Goal: Information Seeking & Learning: Learn about a topic

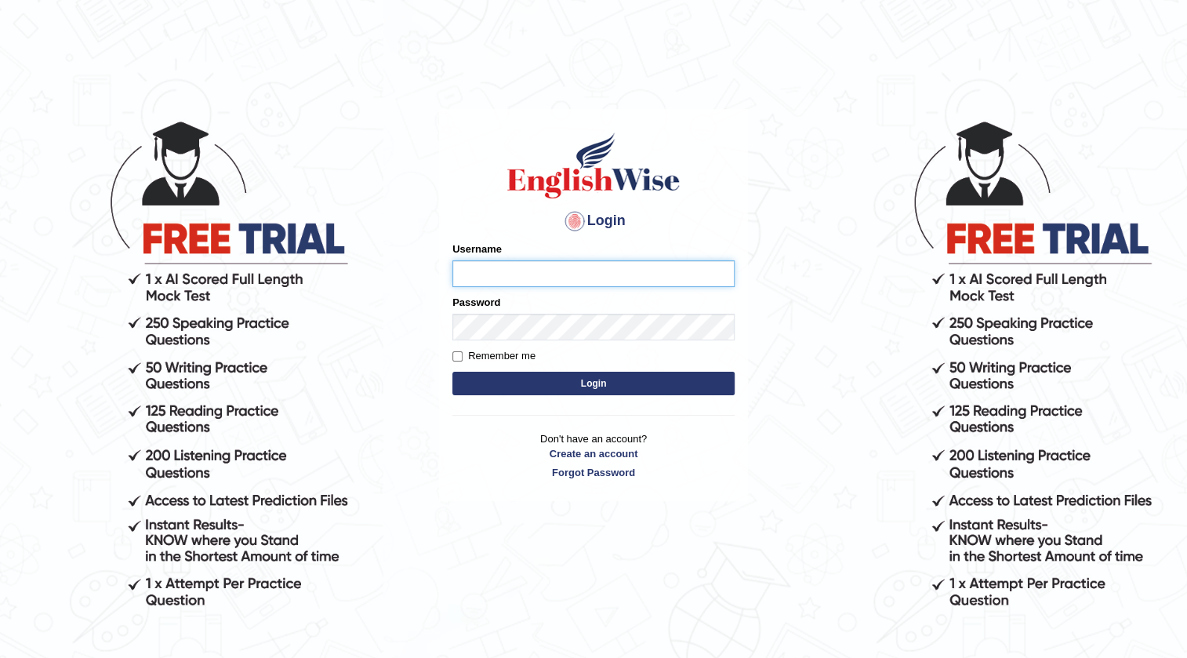
type input "Mahak_a24"
click at [593, 265] on input "Mahak_a24" at bounding box center [593, 273] width 282 height 27
click at [455, 354] on input "Remember me" at bounding box center [457, 356] width 10 height 10
checkbox input "true"
click at [481, 393] on button "Login" at bounding box center [593, 384] width 282 height 24
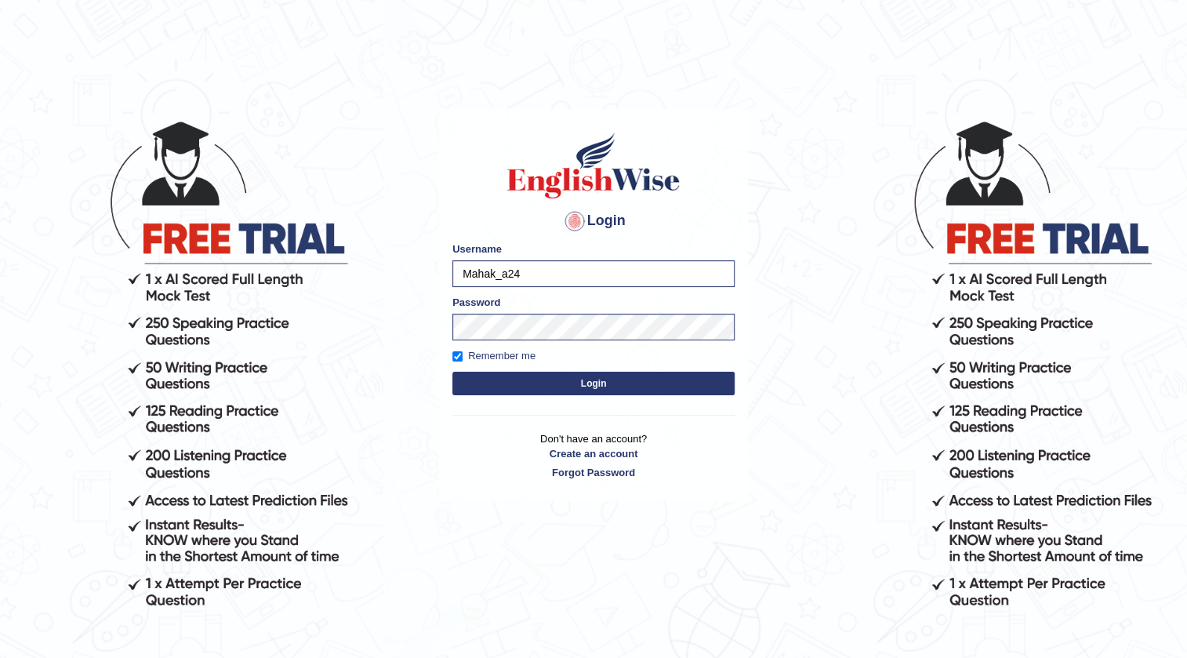
click at [514, 375] on button "Login" at bounding box center [593, 384] width 282 height 24
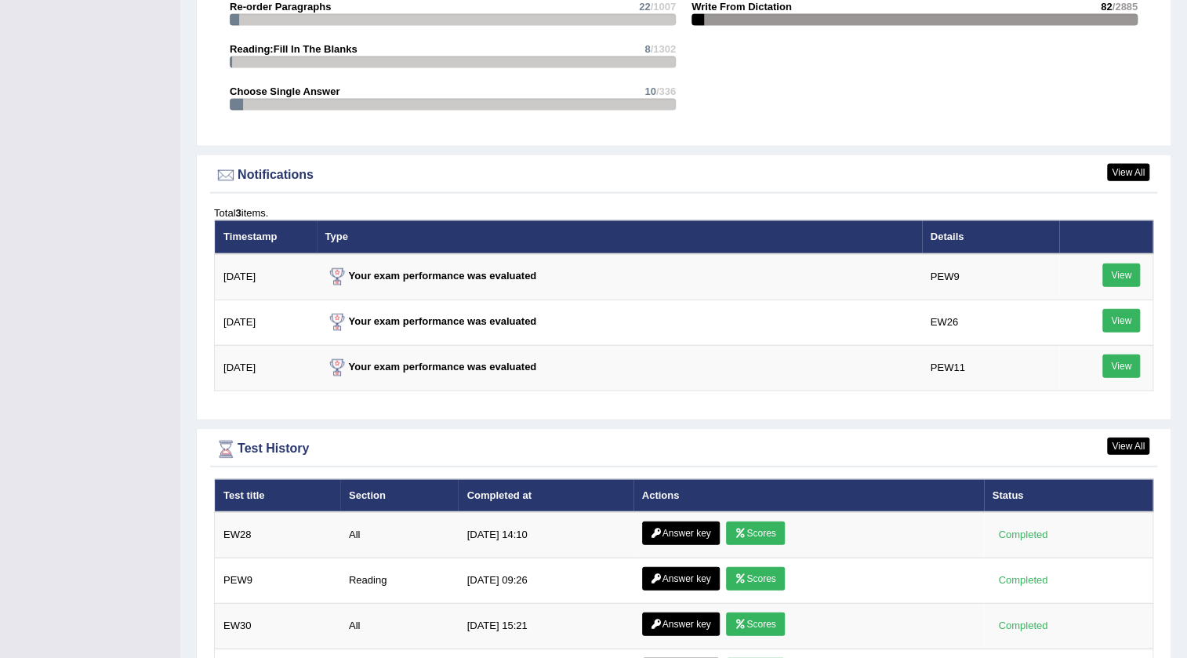
scroll to position [1882, 0]
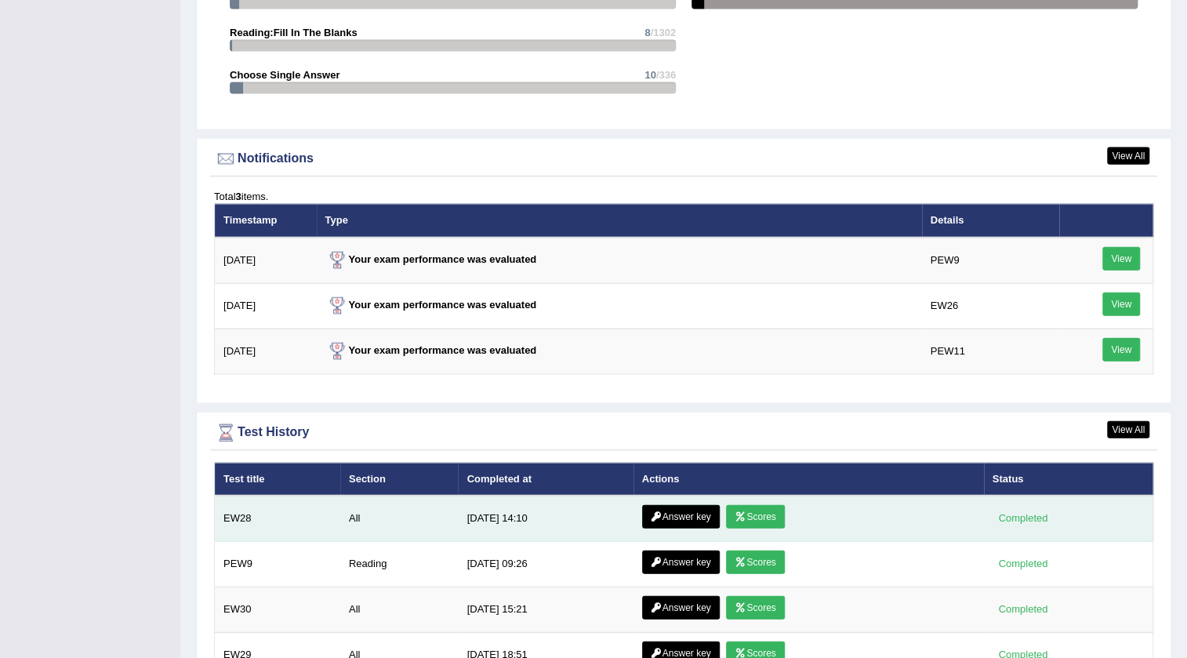
click at [752, 512] on link "Scores" at bounding box center [755, 517] width 58 height 24
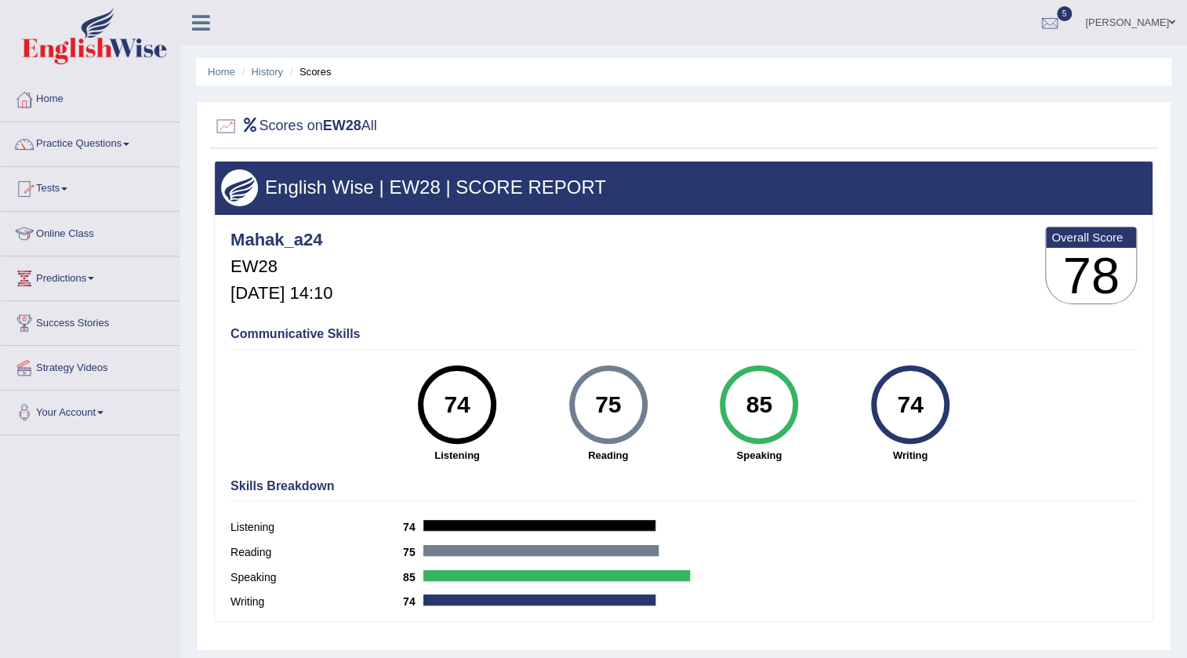
click at [67, 268] on link "Predictions" at bounding box center [90, 275] width 179 height 39
click at [78, 311] on link "Latest Predictions" at bounding box center [102, 314] width 147 height 28
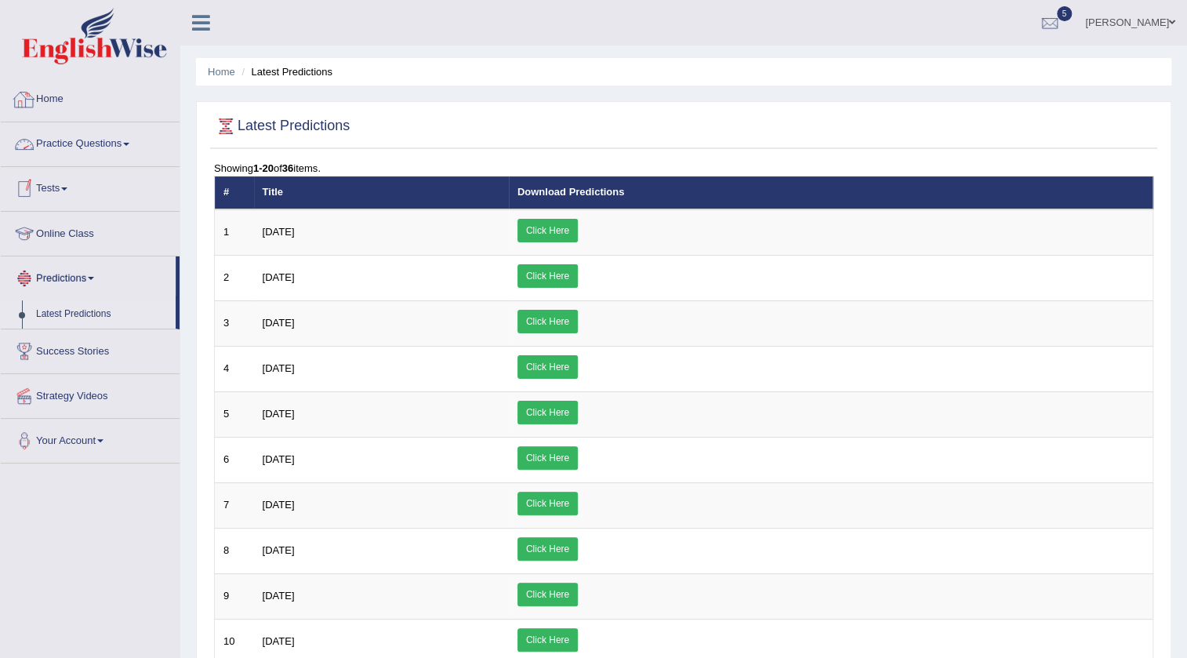
click at [49, 94] on link "Home" at bounding box center [90, 97] width 179 height 39
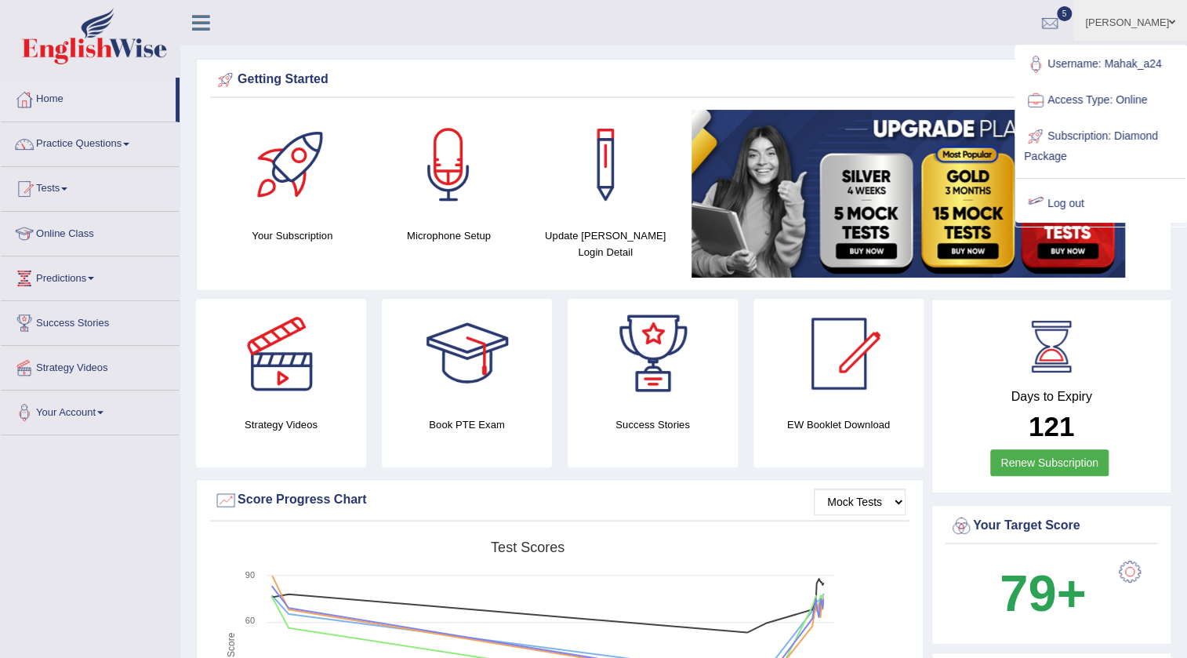
click at [1072, 205] on link "Log out" at bounding box center [1100, 204] width 169 height 36
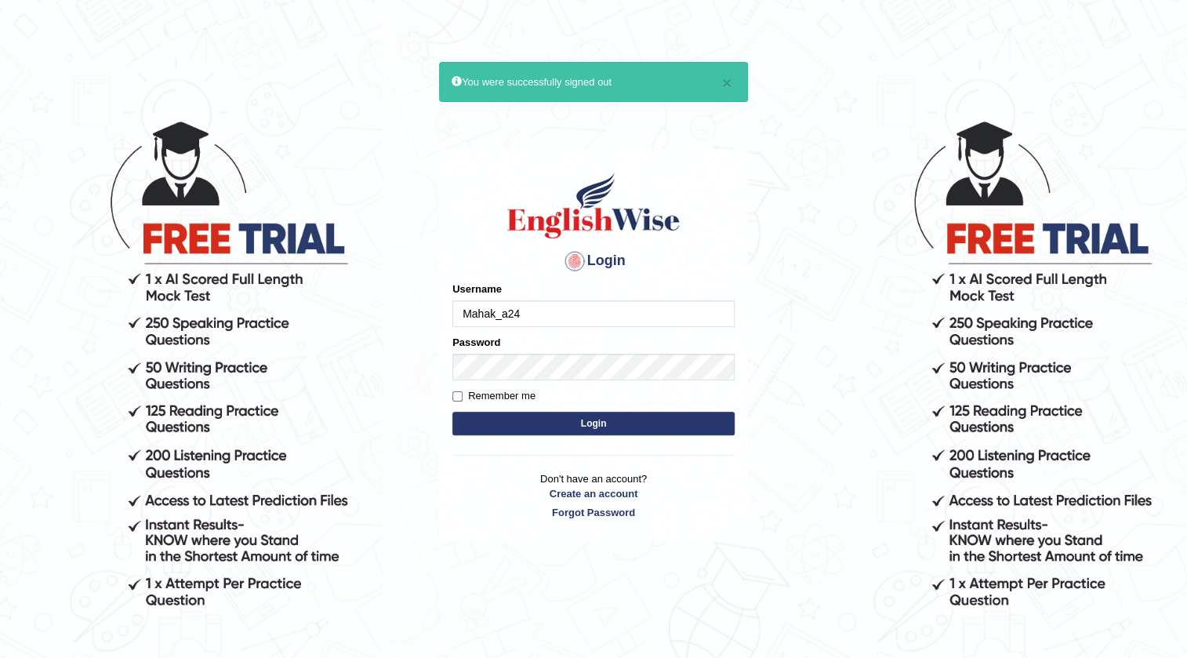
click at [575, 321] on input "Mahak_a24" at bounding box center [593, 313] width 282 height 27
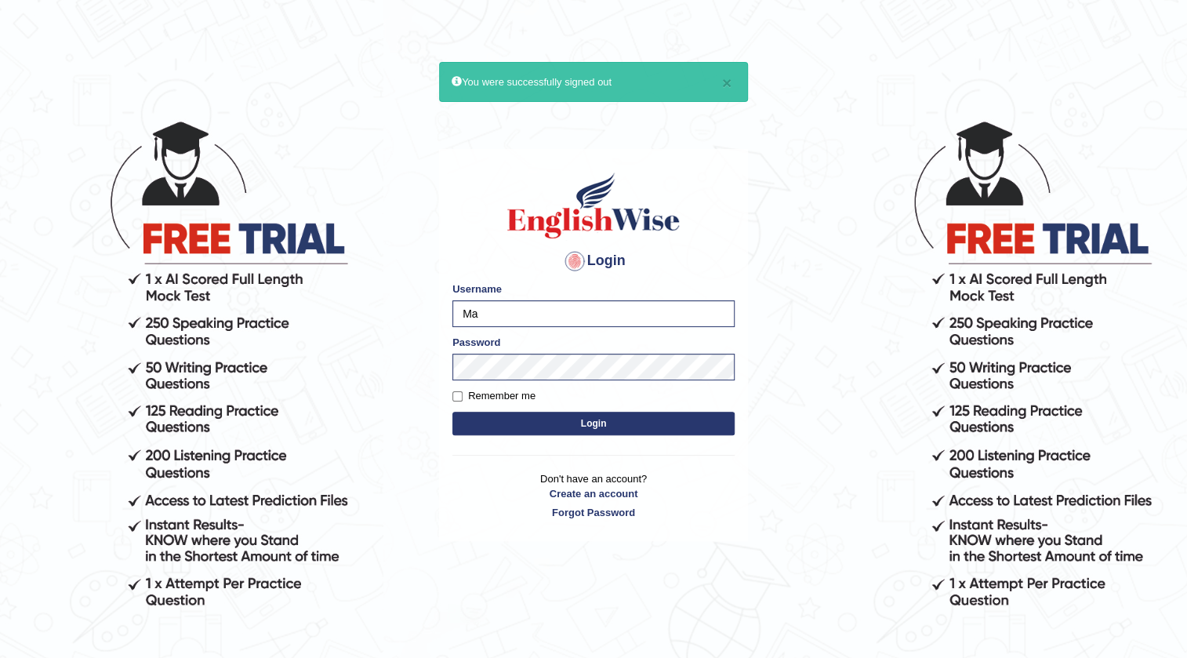
type input "M"
click at [523, 303] on input "V" at bounding box center [593, 313] width 282 height 27
type input "V"
type input "Vijay1"
click at [455, 391] on input "Remember me" at bounding box center [457, 396] width 10 height 10
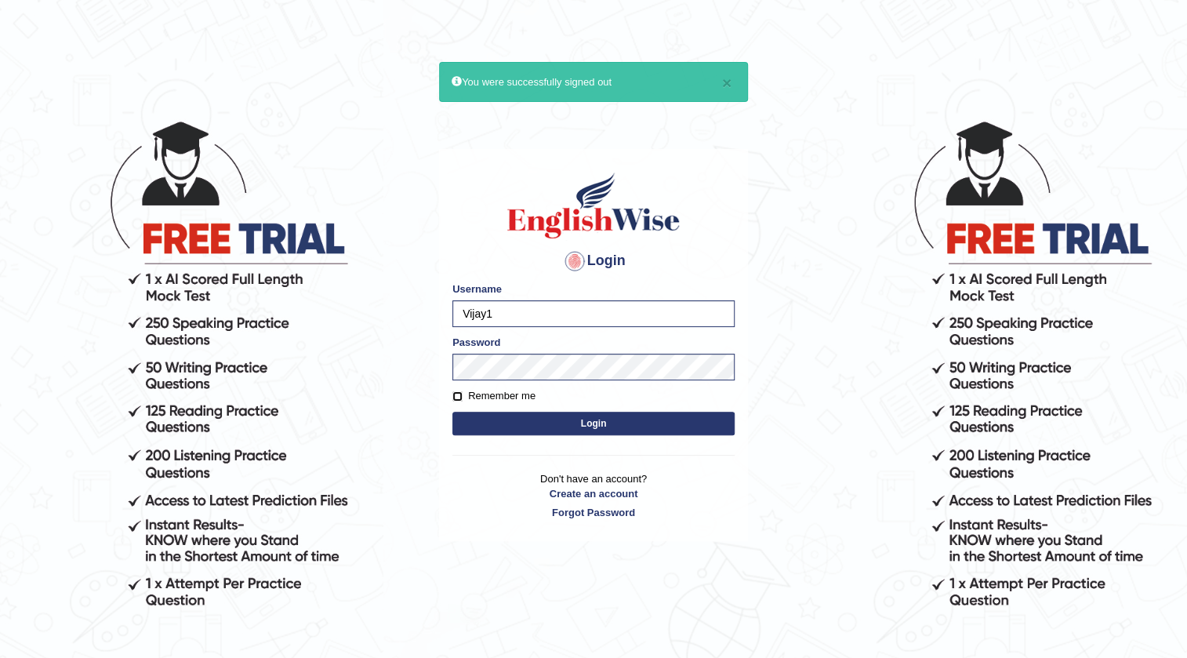
checkbox input "true"
click at [528, 421] on button "Login" at bounding box center [593, 424] width 282 height 24
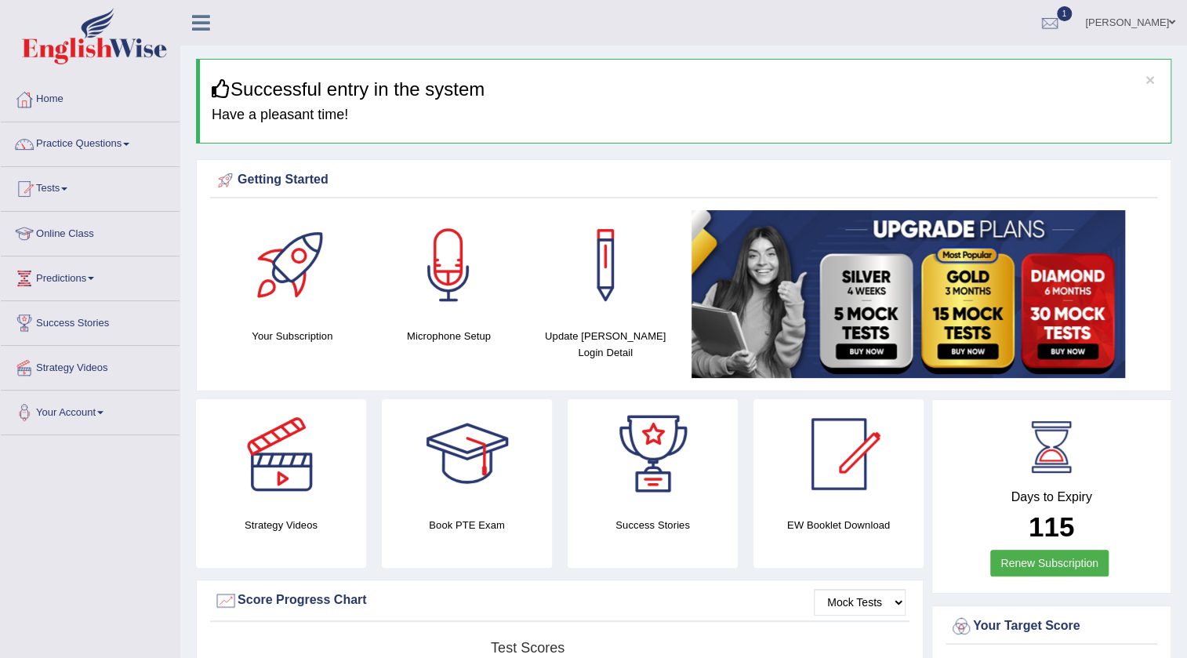
scroll to position [575, 0]
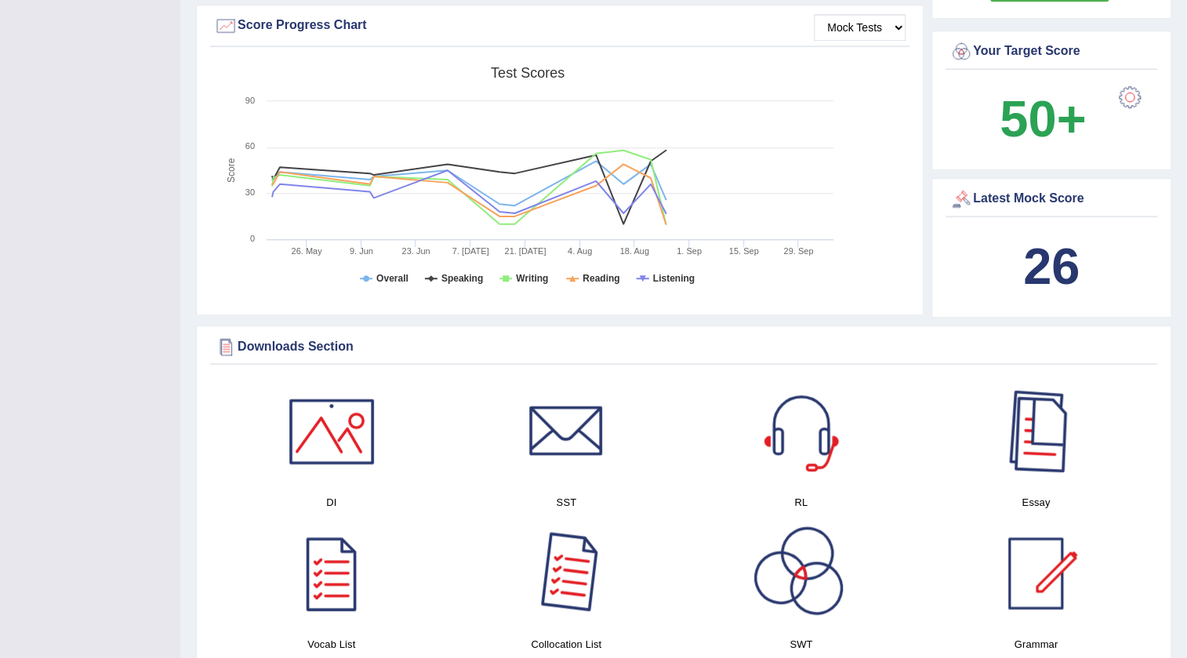
click at [491, 586] on link at bounding box center [567, 573] width 220 height 110
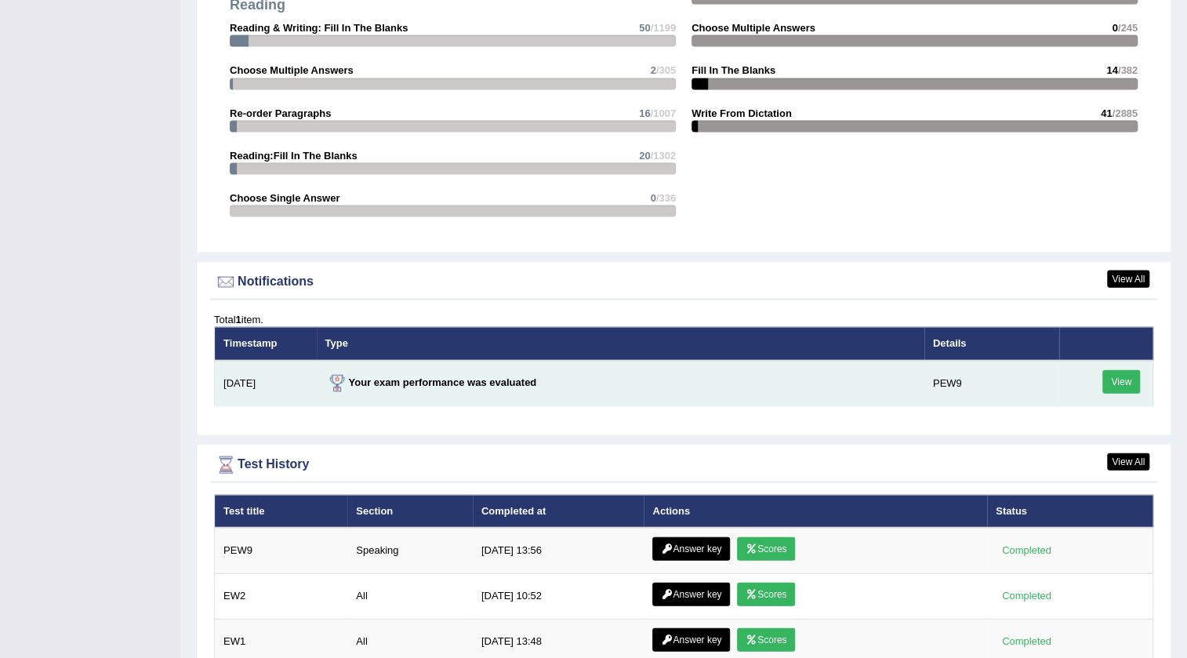
scroll to position [1929, 0]
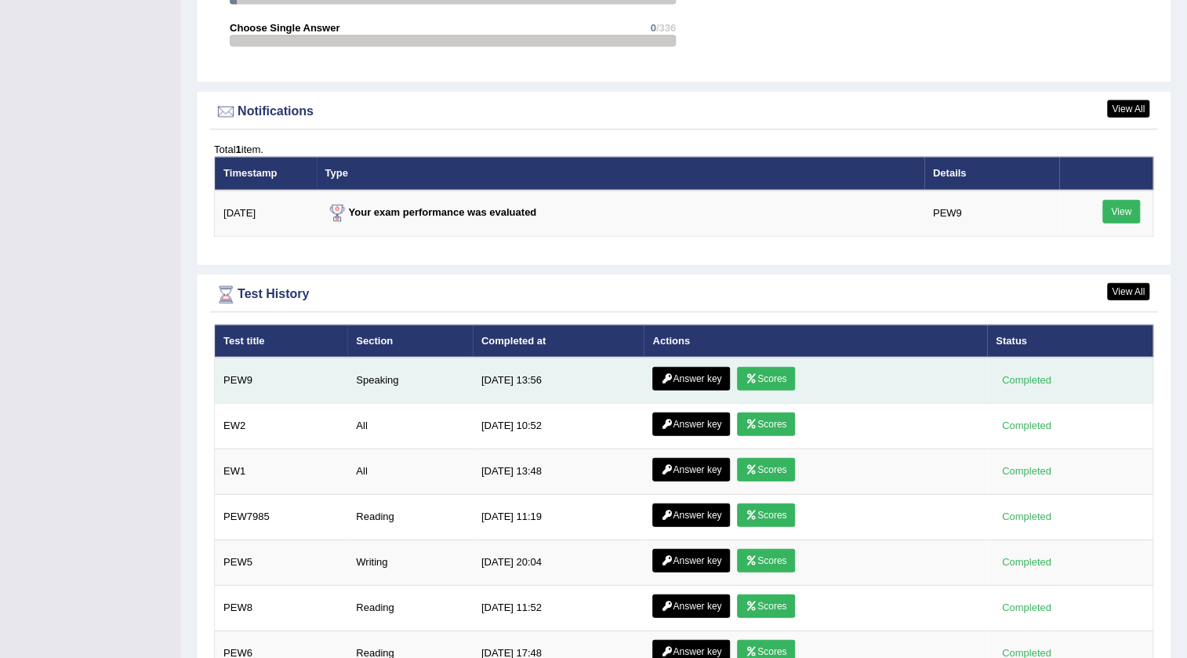
click at [761, 372] on link "Scores" at bounding box center [766, 379] width 58 height 24
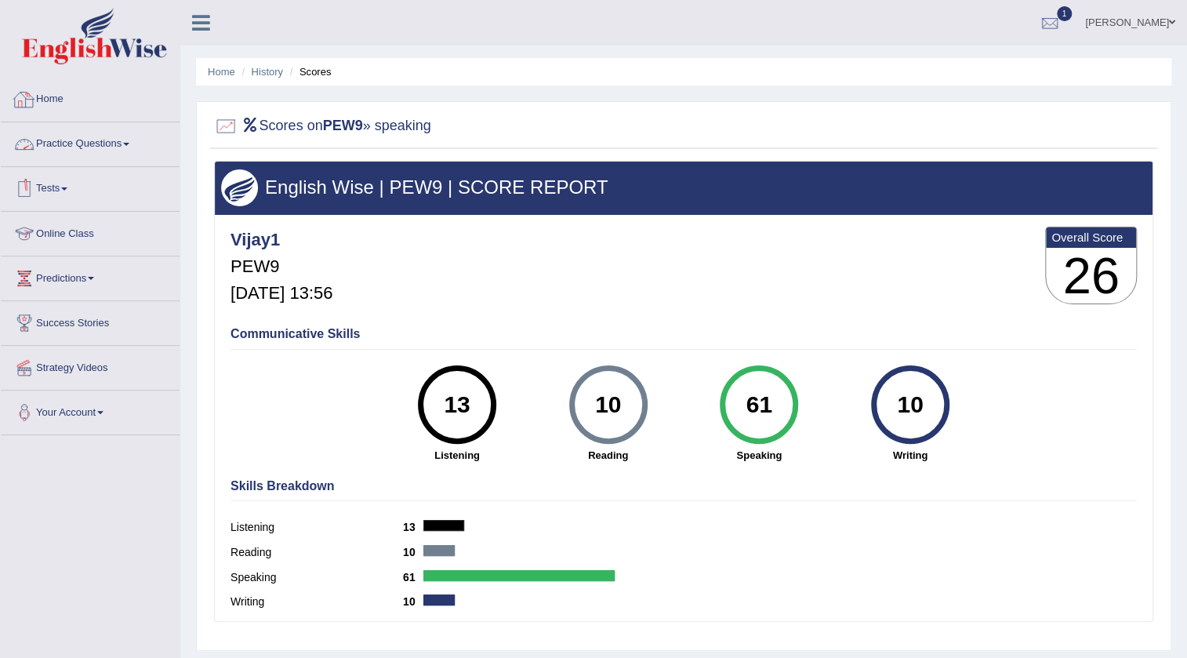
click at [55, 96] on link "Home" at bounding box center [90, 97] width 179 height 39
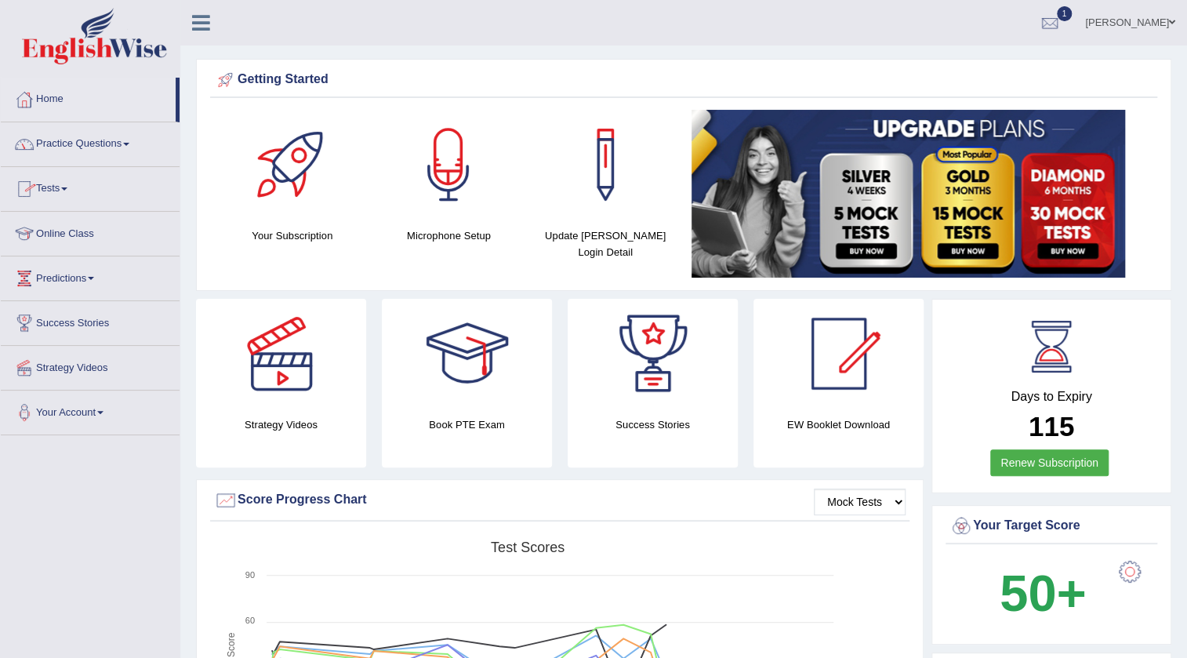
click at [89, 149] on link "Practice Questions" at bounding box center [90, 141] width 179 height 39
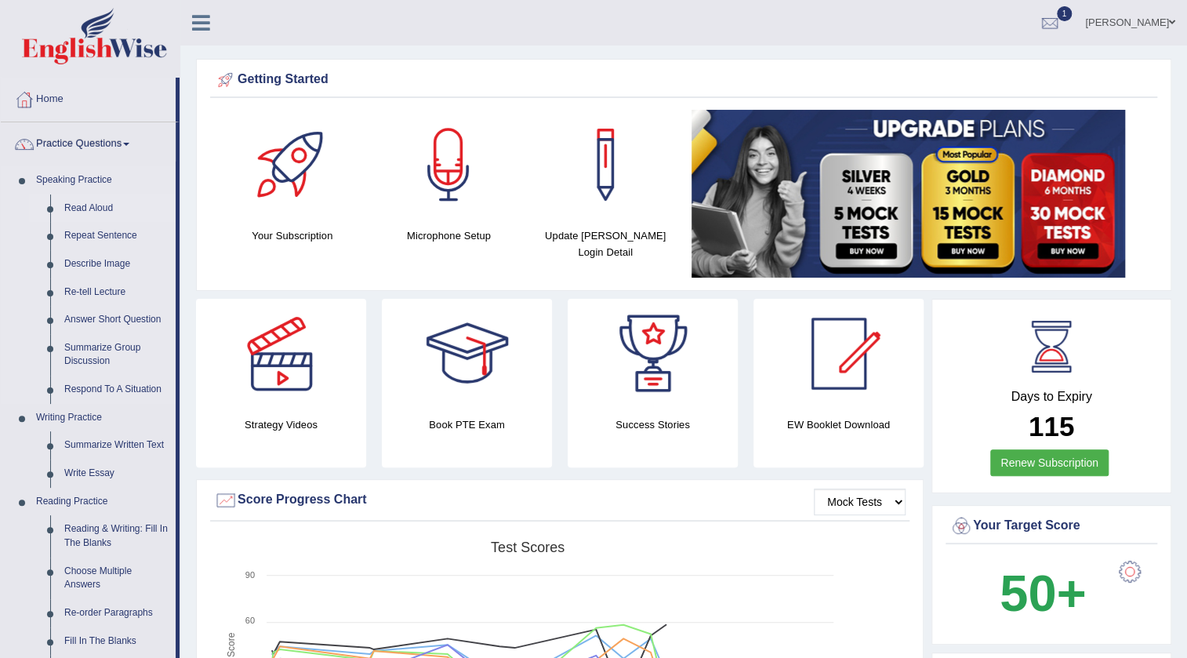
click at [85, 202] on link "Read Aloud" at bounding box center [116, 208] width 118 height 28
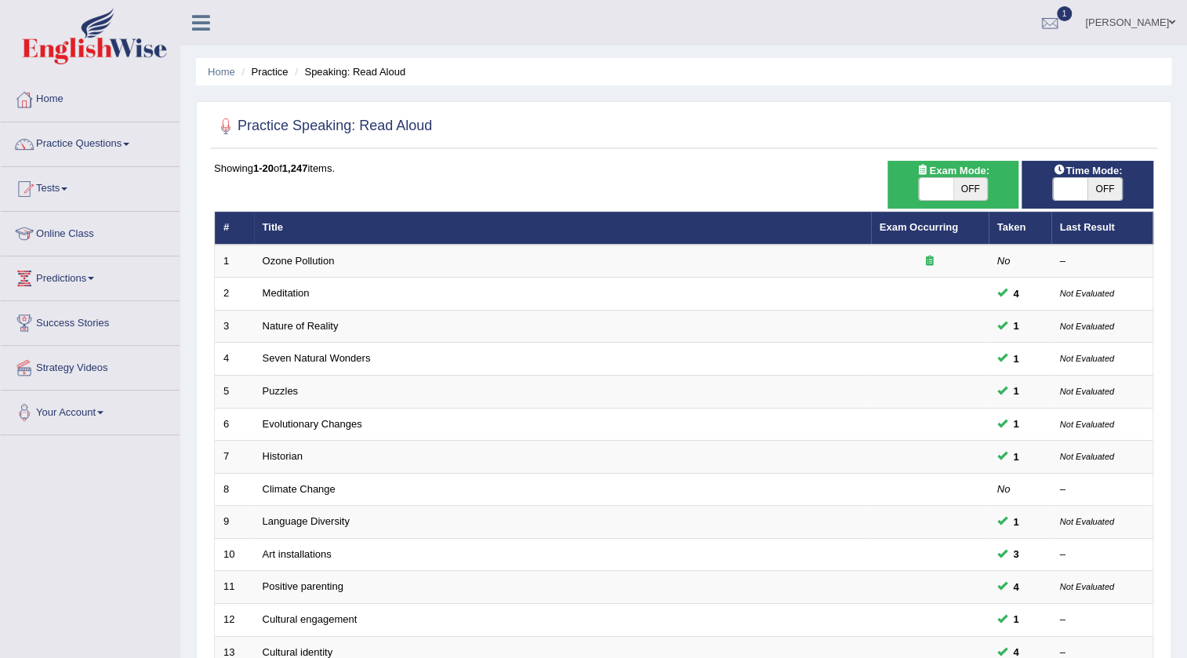
click at [44, 97] on link "Home" at bounding box center [90, 97] width 179 height 39
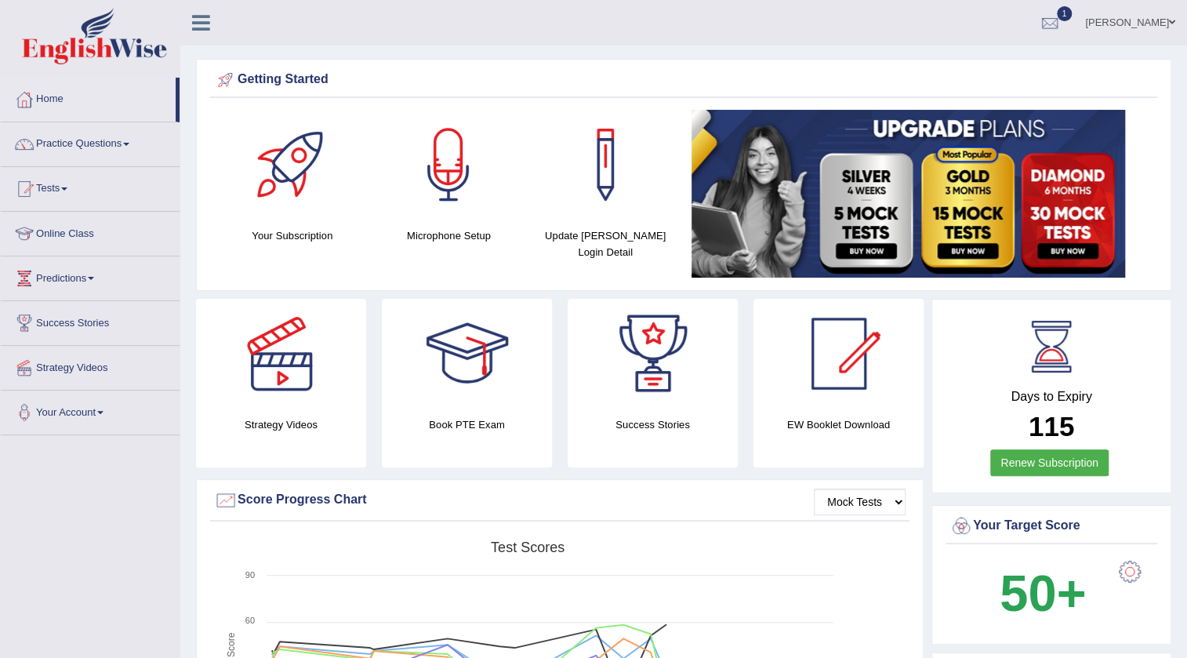
click at [1145, 22] on link "[PERSON_NAME]" at bounding box center [1130, 20] width 114 height 41
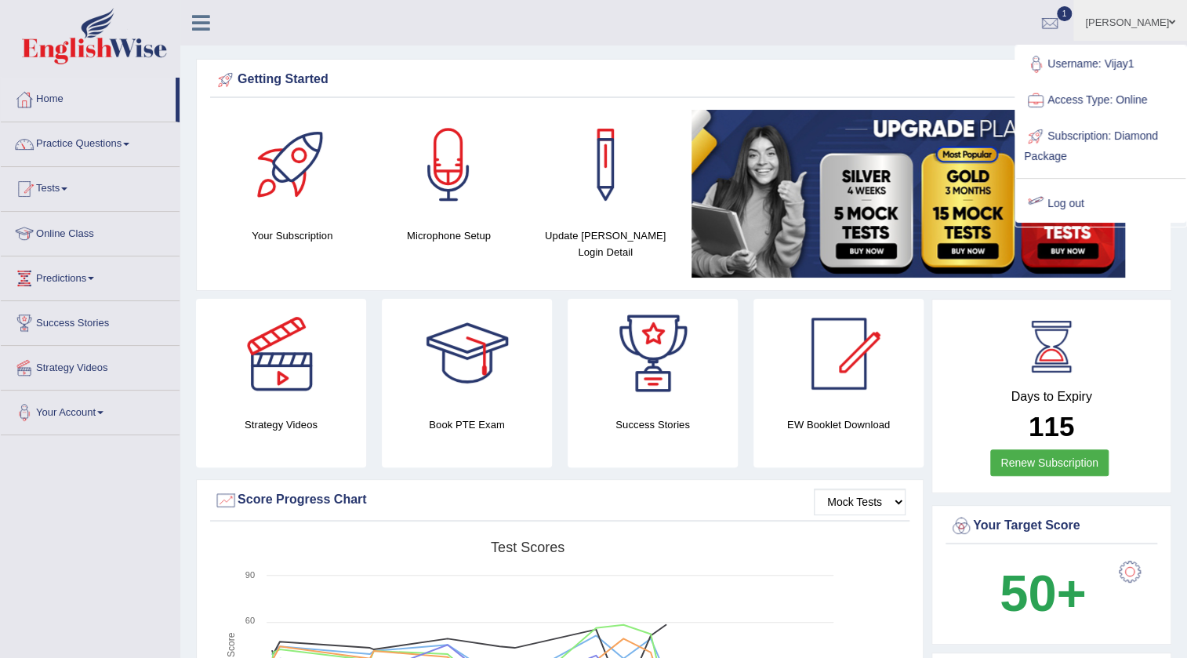
click at [1056, 200] on link "Log out" at bounding box center [1100, 204] width 169 height 36
